Goal: Task Accomplishment & Management: Manage account settings

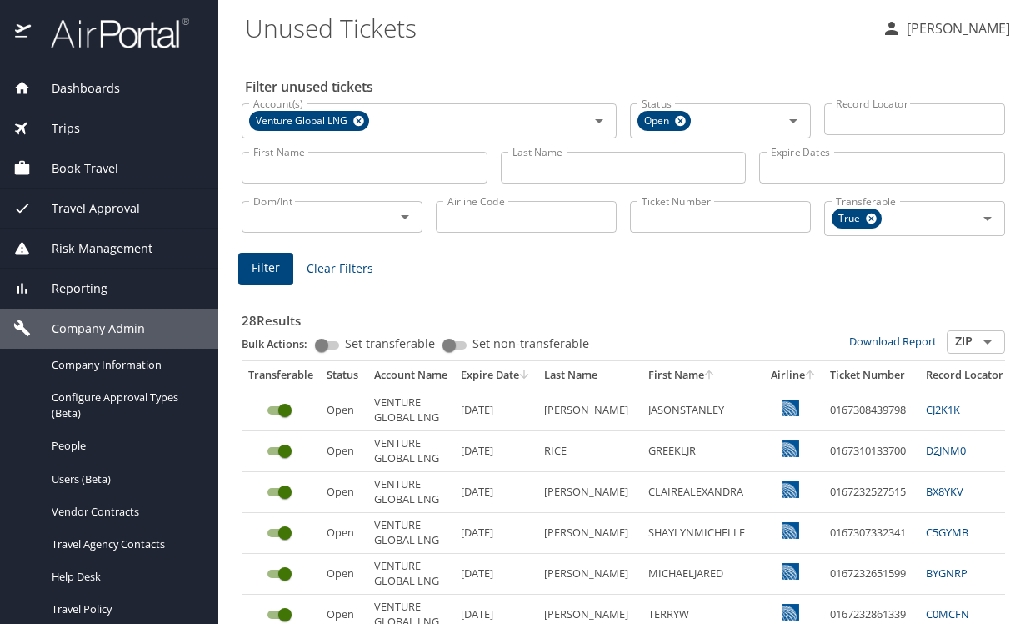
scroll to position [333, 0]
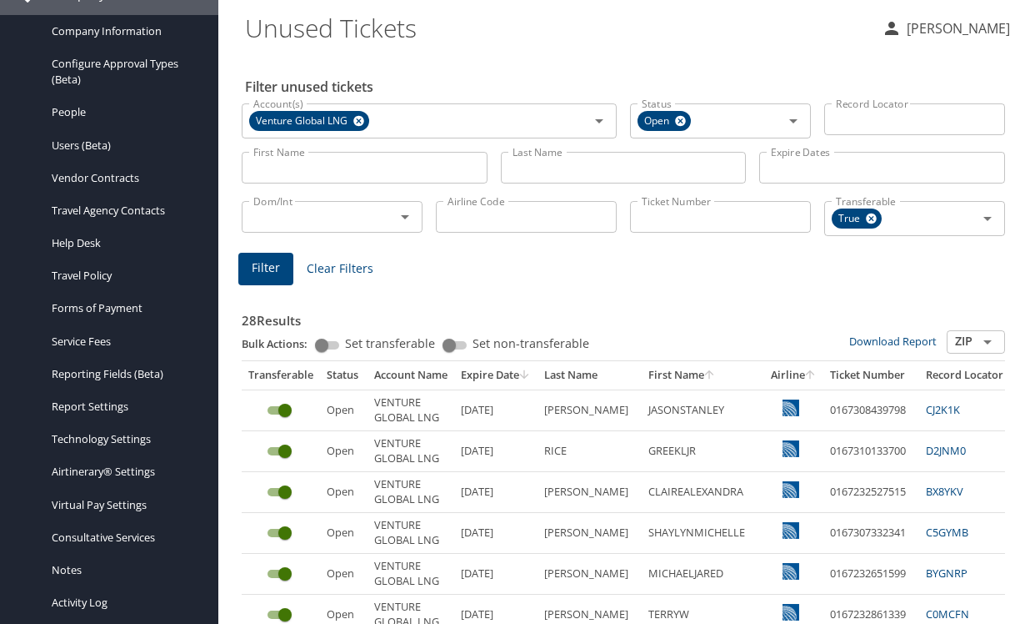
click at [273, 265] on span "Filter" at bounding box center [266, 268] width 28 height 21
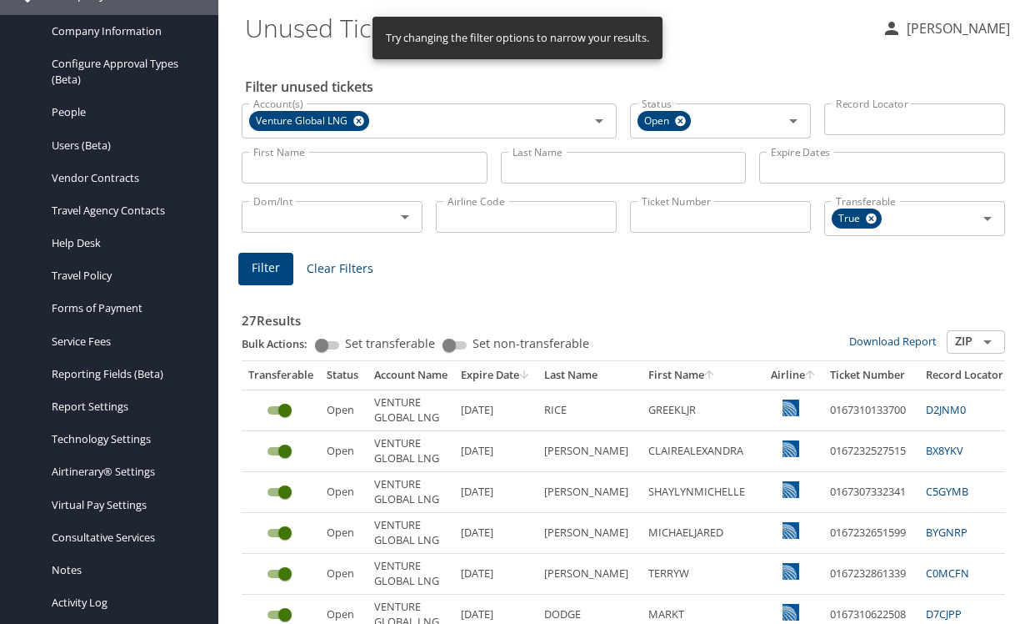
click at [528, 376] on icon "sort" at bounding box center [524, 373] width 9 height 9
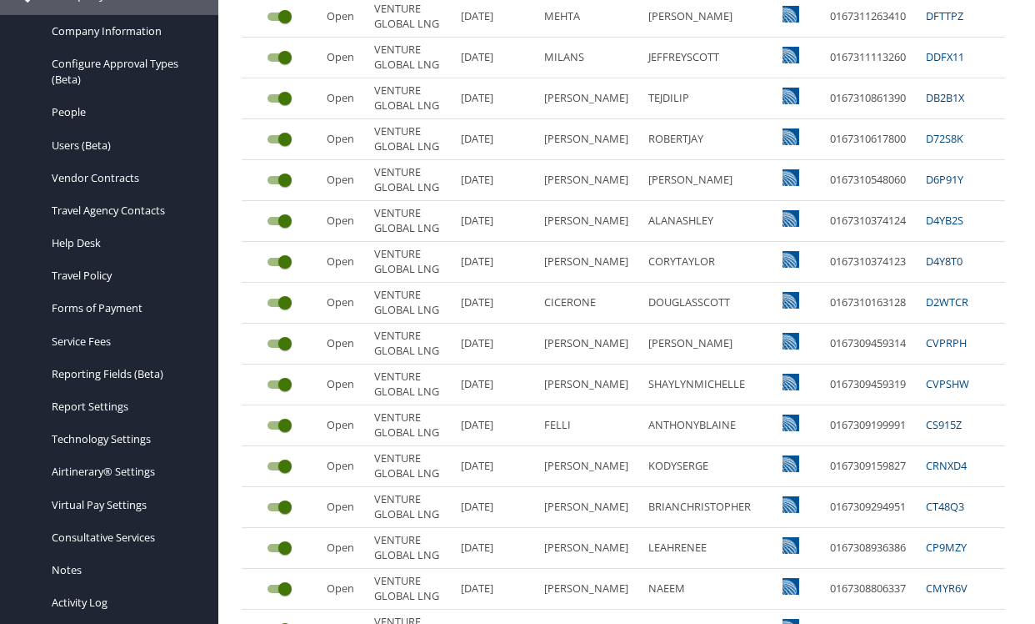
scroll to position [0, 0]
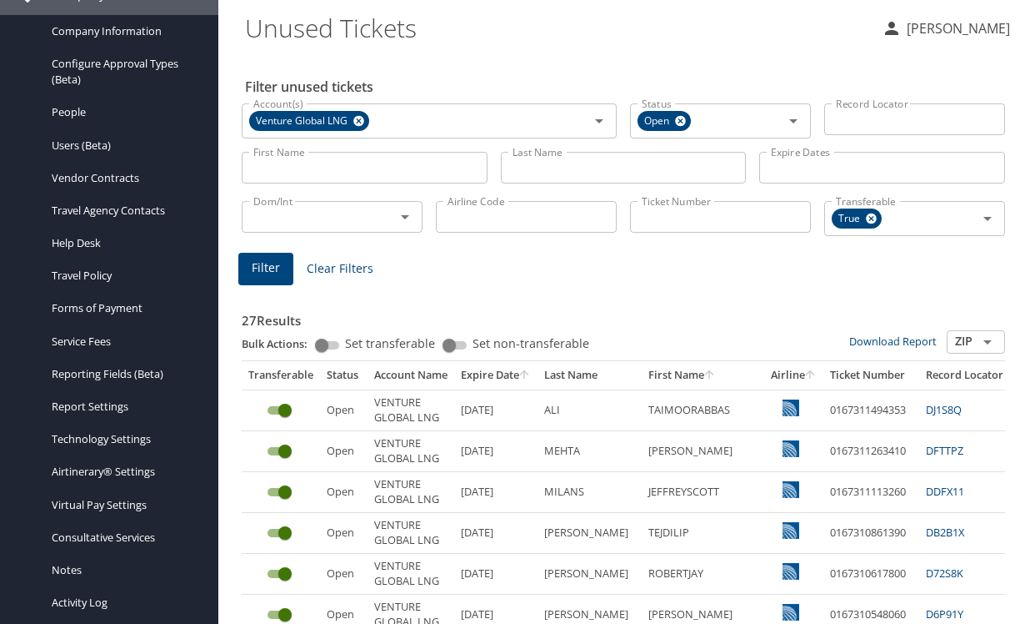
click at [530, 380] on icon "sort" at bounding box center [524, 374] width 13 height 13
click at [896, 404] on td "0167310133700" at bounding box center [872, 409] width 96 height 41
copy td "0167310133700"
